Goal: Task Accomplishment & Management: Use online tool/utility

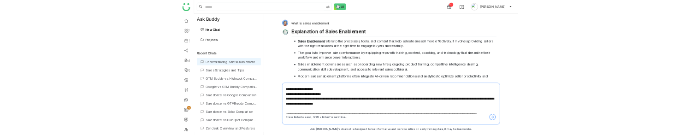
scroll to position [43, 0]
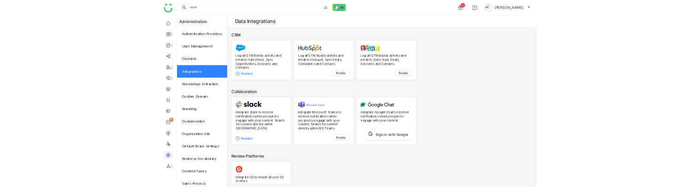
scroll to position [32, 0]
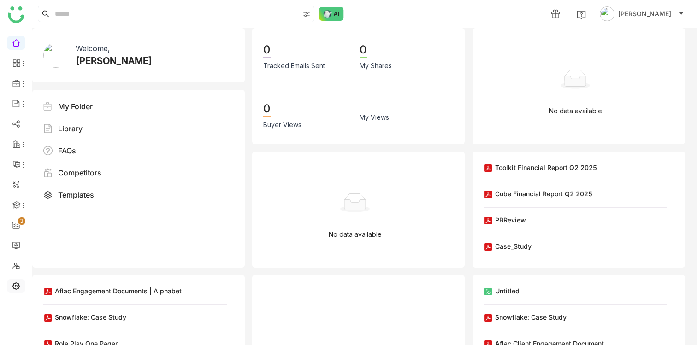
click at [17, 282] on link at bounding box center [16, 286] width 8 height 8
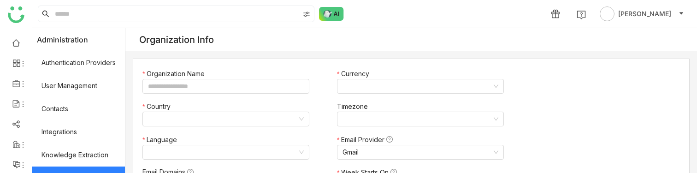
type input "*******"
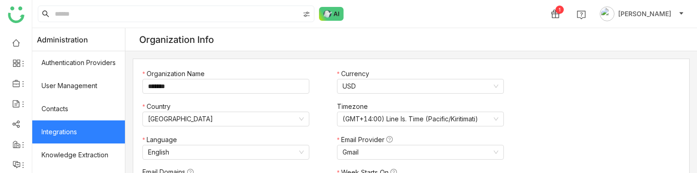
click at [73, 129] on link "Integrations" at bounding box center [78, 131] width 93 height 23
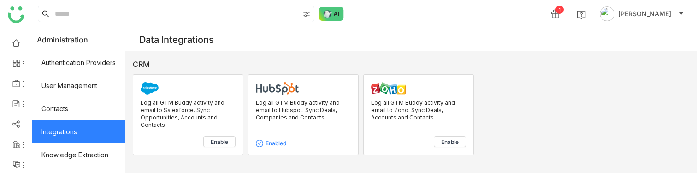
click at [220, 139] on span "Enable" at bounding box center [220, 141] width 18 height 7
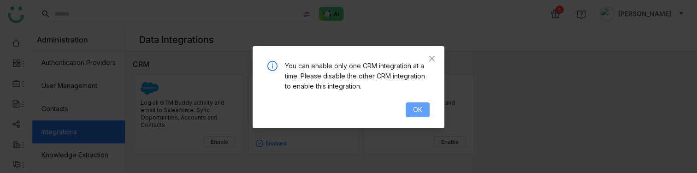
click at [414, 109] on span "OK" at bounding box center [417, 110] width 9 height 10
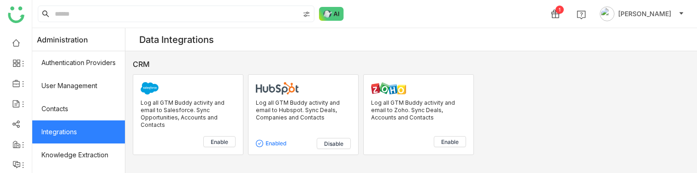
click at [335, 144] on span "Disable" at bounding box center [333, 143] width 19 height 7
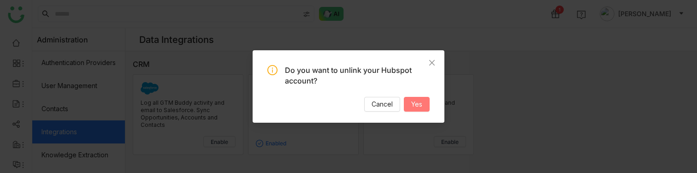
click at [415, 99] on span "Yes" at bounding box center [416, 104] width 11 height 10
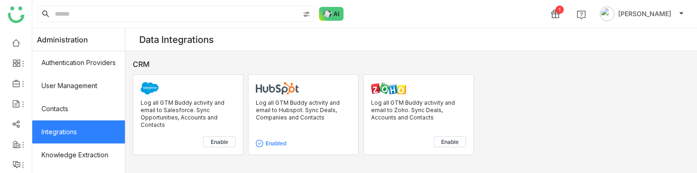
click at [219, 140] on span "Enable" at bounding box center [220, 141] width 18 height 7
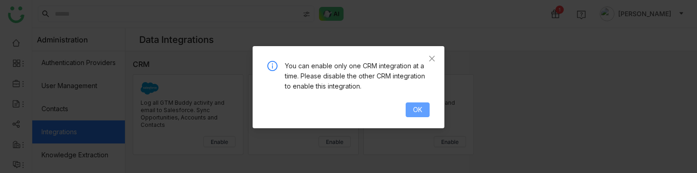
click at [420, 110] on span "OK" at bounding box center [417, 110] width 9 height 10
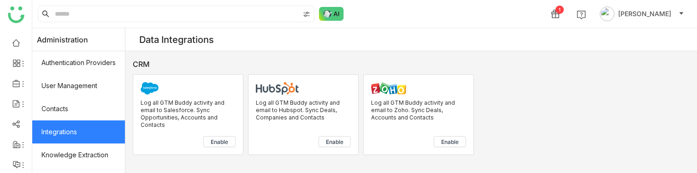
click at [205, 144] on button "Enable" at bounding box center [219, 141] width 32 height 11
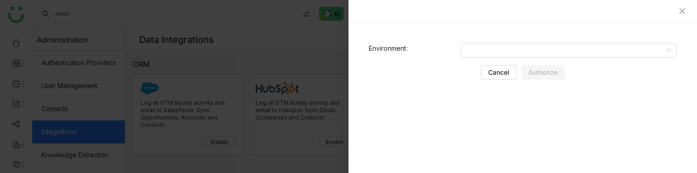
click at [475, 59] on form "Environment Cancel Authorize" at bounding box center [522, 61] width 326 height 55
click at [475, 50] on input at bounding box center [565, 50] width 198 height 14
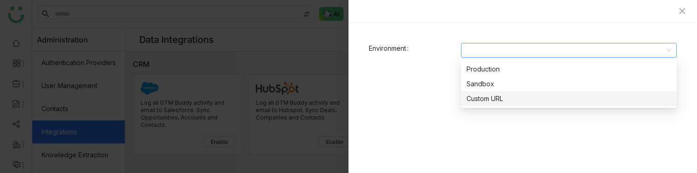
click at [442, 126] on div "Environment Cancel Authorize" at bounding box center [522, 98] width 348 height 150
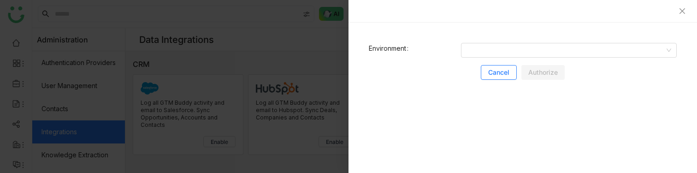
click at [497, 79] on button "Cancel" at bounding box center [499, 72] width 36 height 15
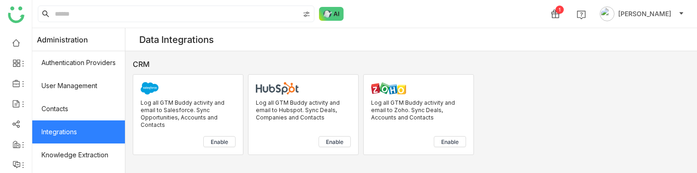
click at [211, 142] on span "Enable" at bounding box center [220, 141] width 18 height 7
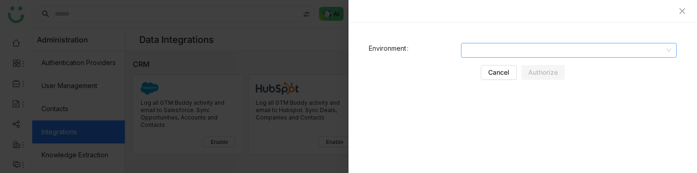
click at [492, 50] on input at bounding box center [565, 50] width 198 height 14
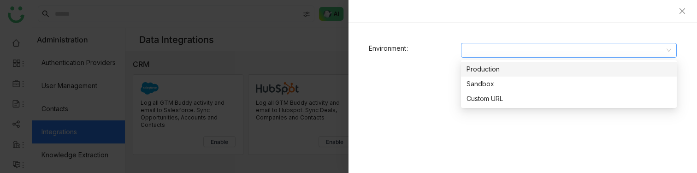
click at [412, 119] on div "Environment Cancel Authorize" at bounding box center [522, 98] width 348 height 150
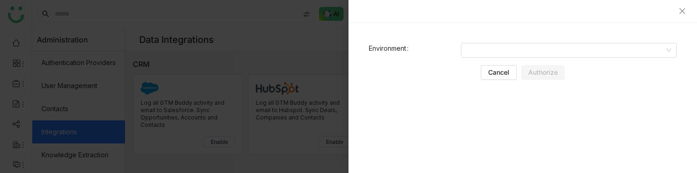
click at [231, 26] on div at bounding box center [348, 86] width 697 height 173
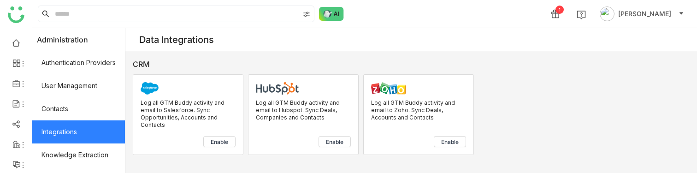
click at [226, 143] on span "Enable" at bounding box center [220, 141] width 18 height 7
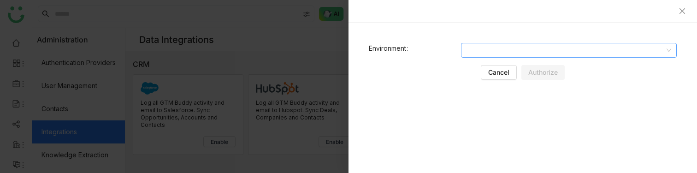
click at [506, 53] on input at bounding box center [565, 50] width 198 height 14
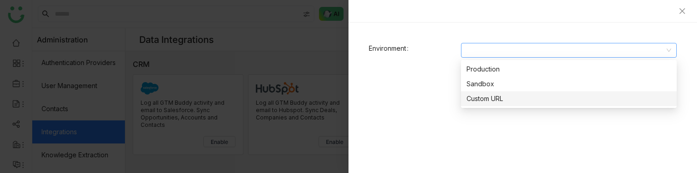
click at [406, 167] on div "Environment Cancel Authorize" at bounding box center [522, 98] width 348 height 150
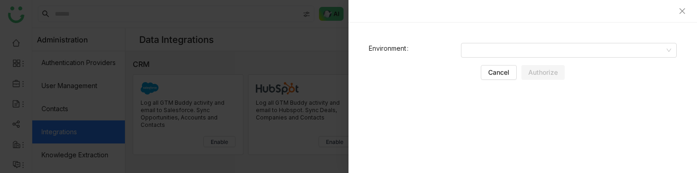
click at [249, 14] on div at bounding box center [348, 86] width 697 height 173
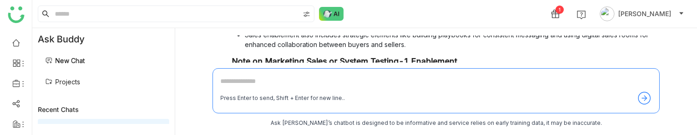
scroll to position [359, 0]
